Goal: Task Accomplishment & Management: Complete application form

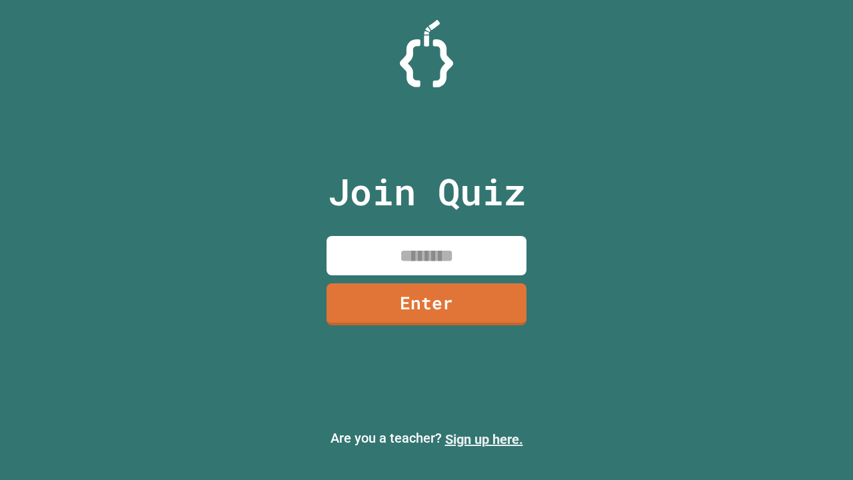
click at [484, 439] on link "Sign up here." at bounding box center [484, 439] width 78 height 16
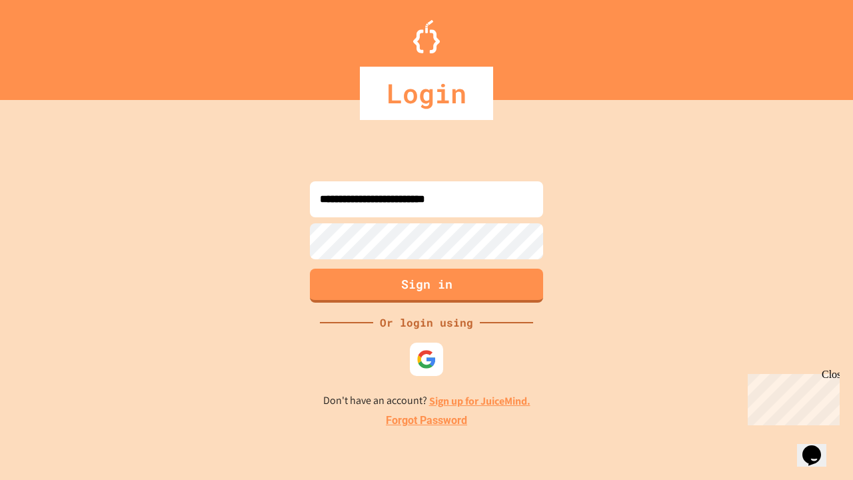
type input "**********"
